Goal: Navigation & Orientation: Find specific page/section

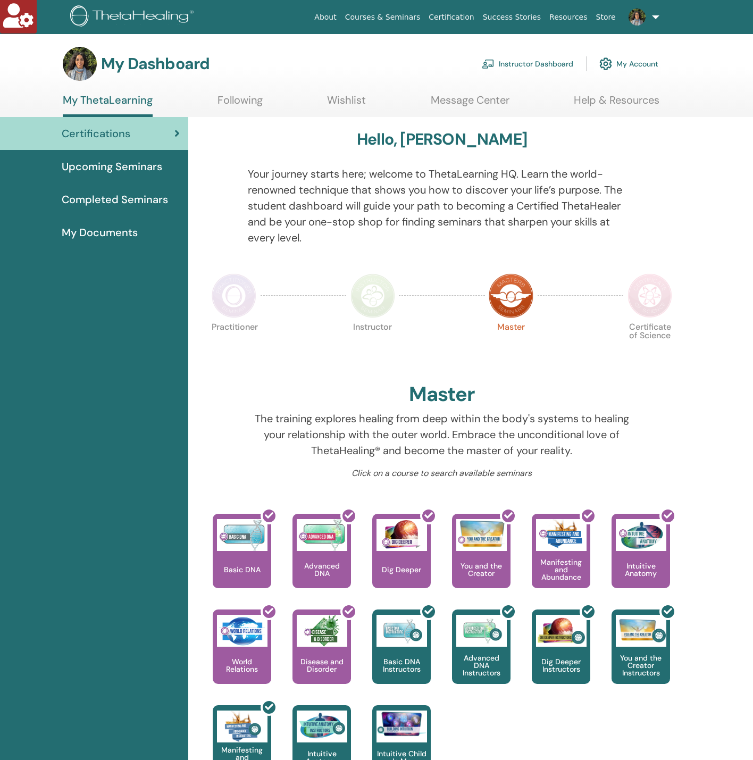
click at [525, 64] on link "Instructor Dashboard" at bounding box center [527, 63] width 91 height 23
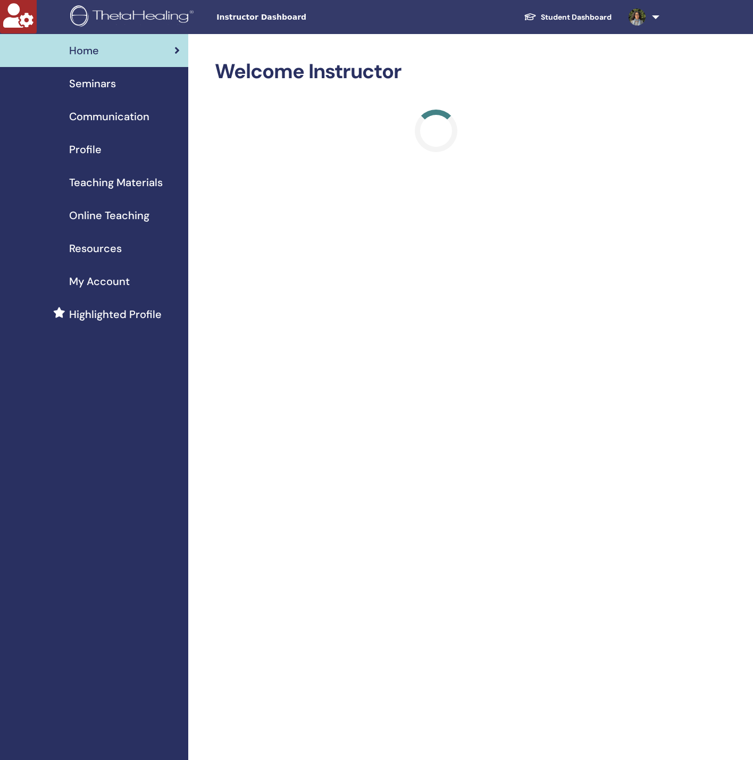
click at [104, 148] on div "Profile" at bounding box center [94, 149] width 171 height 16
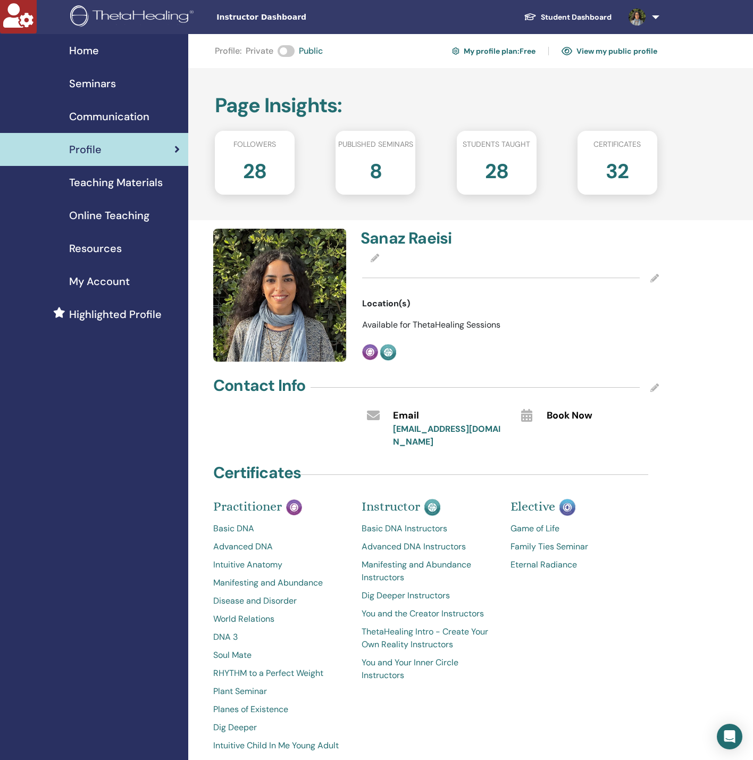
click at [121, 185] on span "Teaching Materials" at bounding box center [116, 182] width 94 height 16
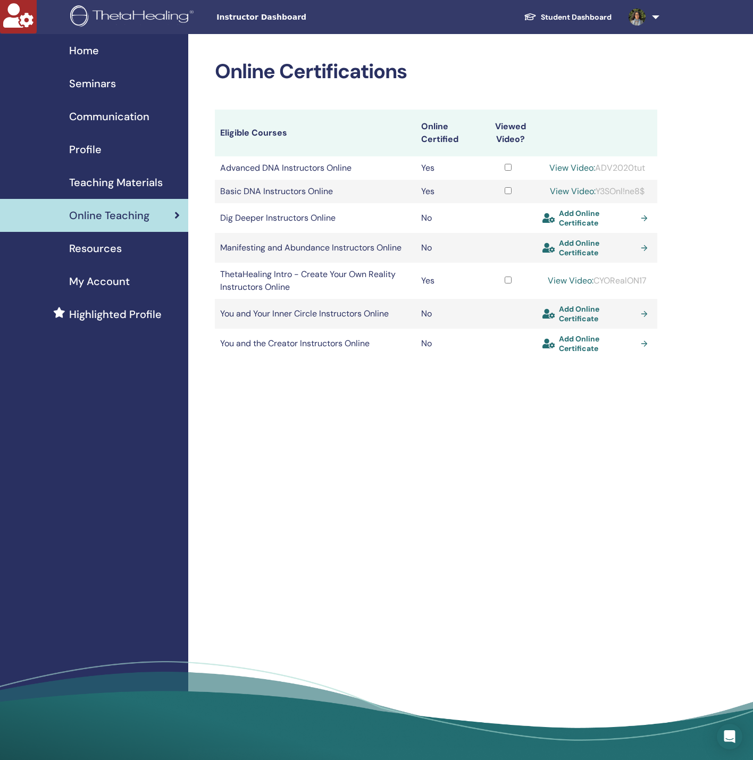
click at [105, 189] on span "Teaching Materials" at bounding box center [116, 182] width 94 height 16
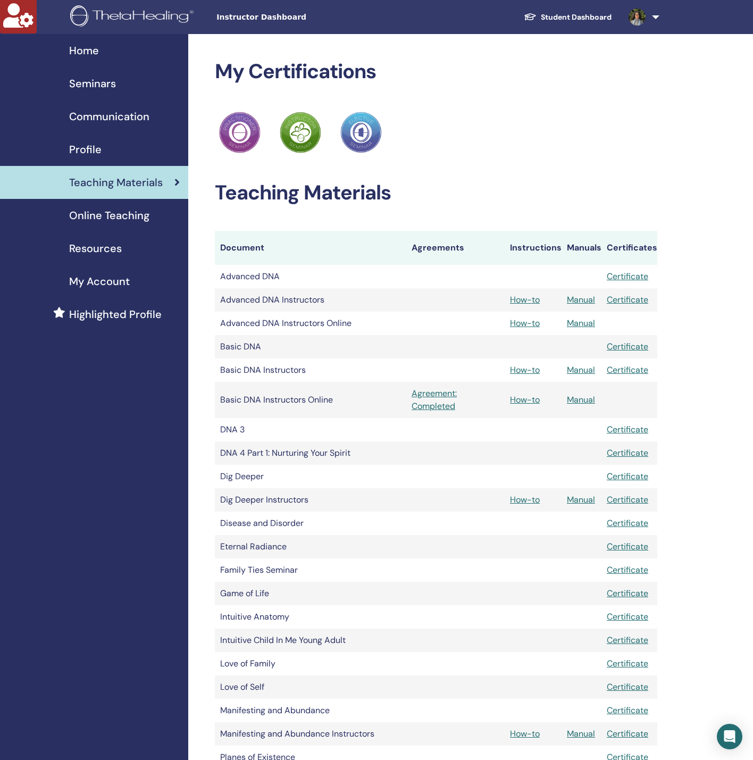
click at [135, 222] on span "Online Teaching" at bounding box center [109, 215] width 80 height 16
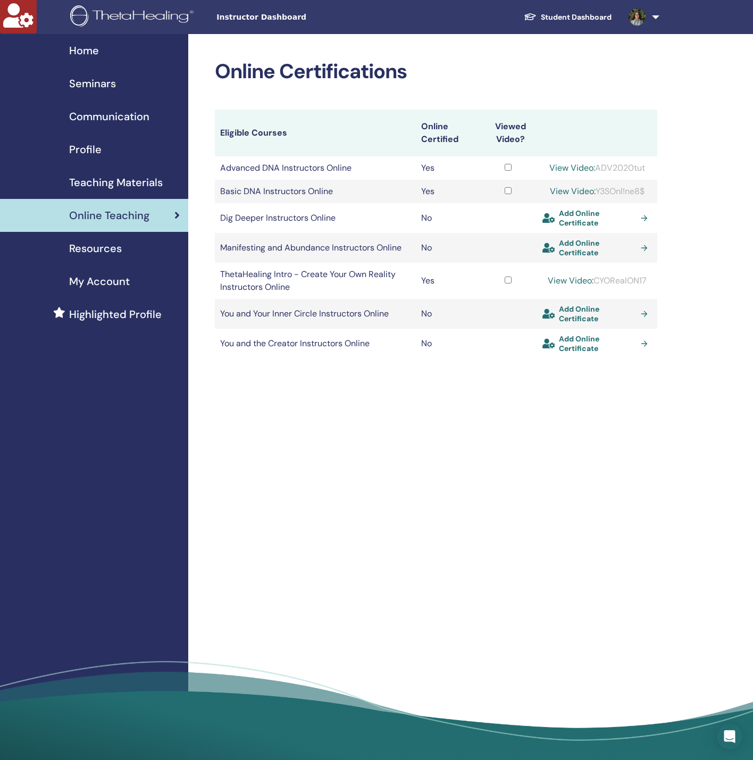
click at [581, 356] on td "Add Online Certificate" at bounding box center [597, 344] width 120 height 30
click at [581, 350] on span "Add Online Certificate" at bounding box center [598, 343] width 78 height 19
click at [557, 16] on link "Student Dashboard" at bounding box center [567, 17] width 105 height 20
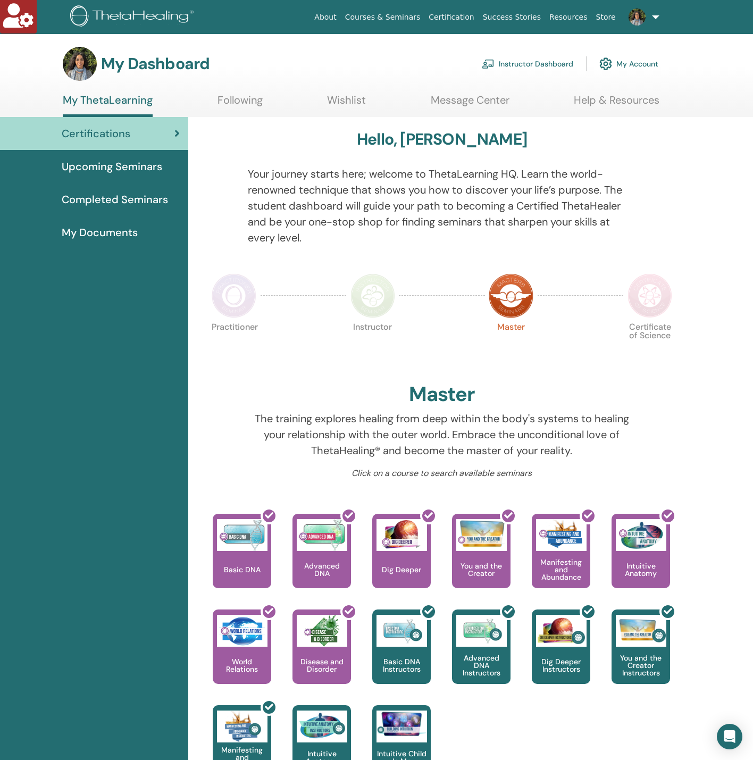
click at [253, 104] on link "Following" at bounding box center [240, 104] width 45 height 21
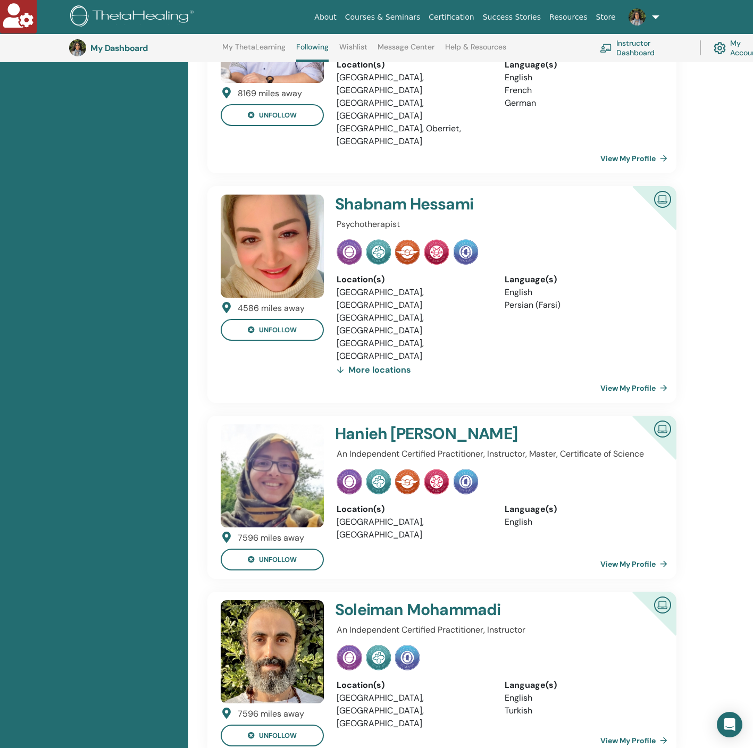
scroll to position [346, 0]
